Goal: Navigation & Orientation: Find specific page/section

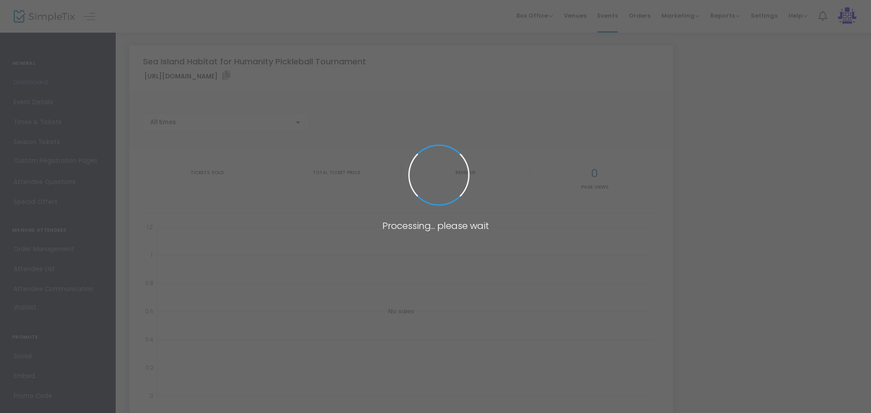
type input "[URL][DOMAIN_NAME]"
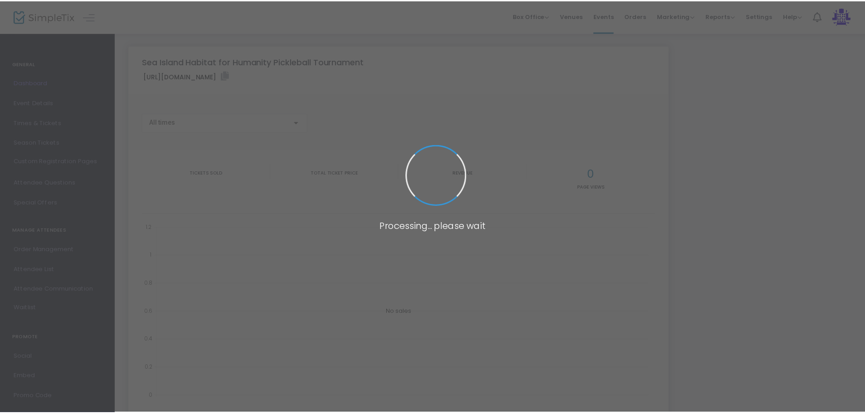
scroll to position [31, 0]
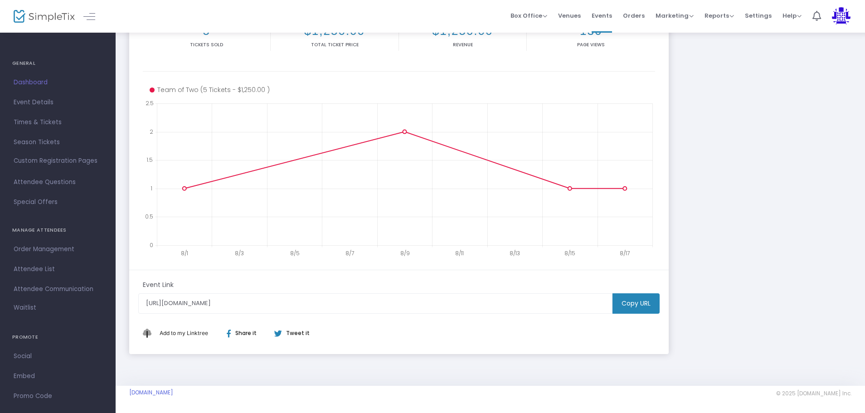
click at [36, 84] on span "Dashboard" at bounding box center [58, 83] width 88 height 12
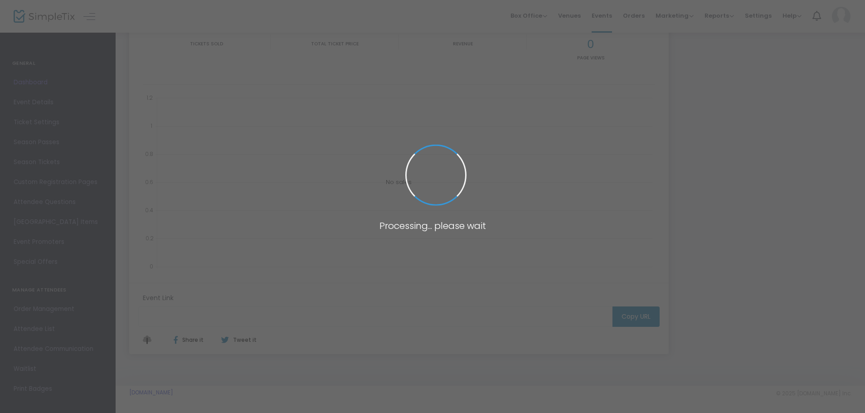
type input "[URL][DOMAIN_NAME]"
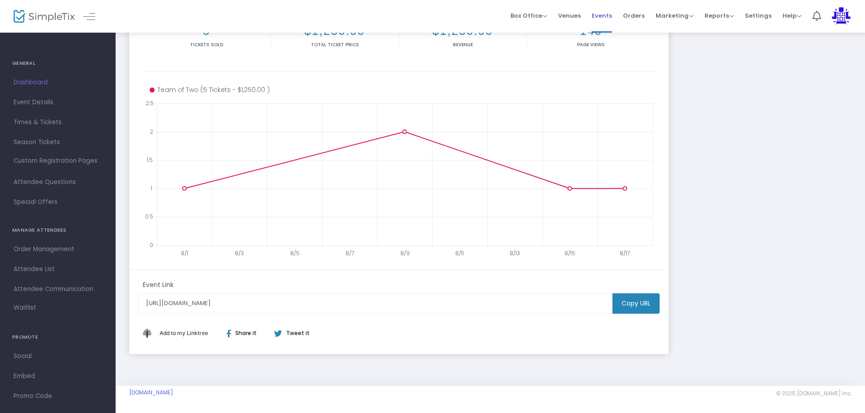
click at [594, 18] on li "Events" at bounding box center [601, 16] width 31 height 33
click at [601, 18] on span "Events" at bounding box center [602, 15] width 20 height 23
